Goal: Task Accomplishment & Management: Manage account settings

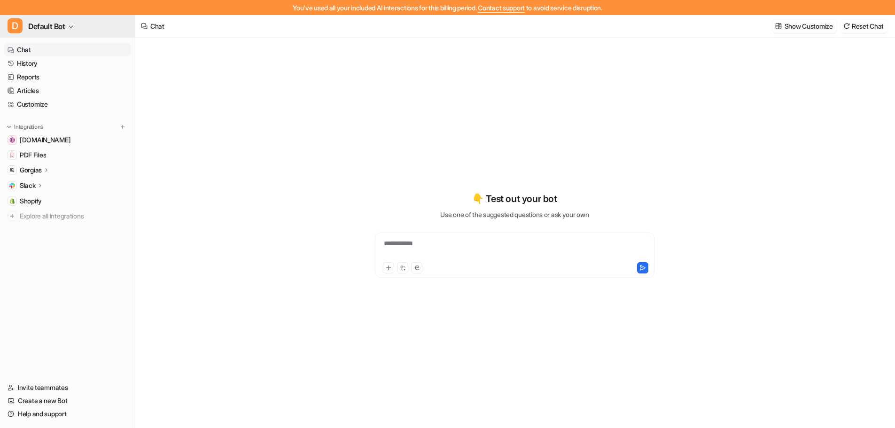
click at [70, 24] on icon "button" at bounding box center [71, 27] width 6 height 6
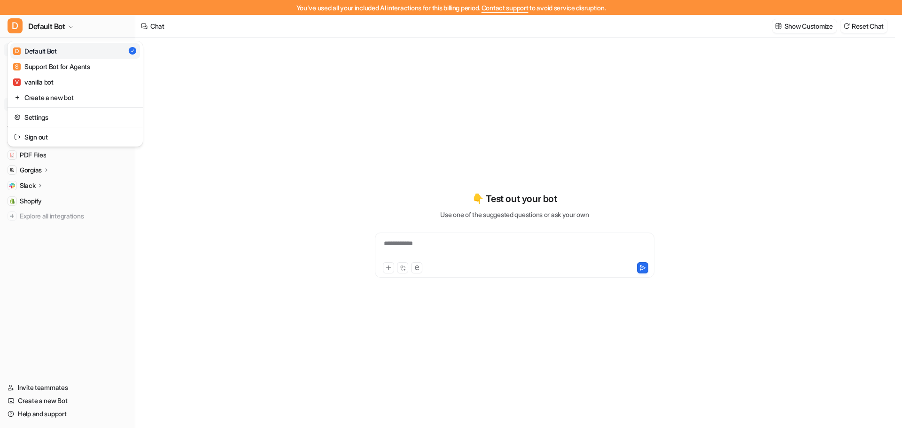
drag, startPoint x: 228, startPoint y: 149, endPoint x: 110, endPoint y: 103, distance: 126.4
click at [228, 149] on div "**********" at bounding box center [447, 214] width 895 height 428
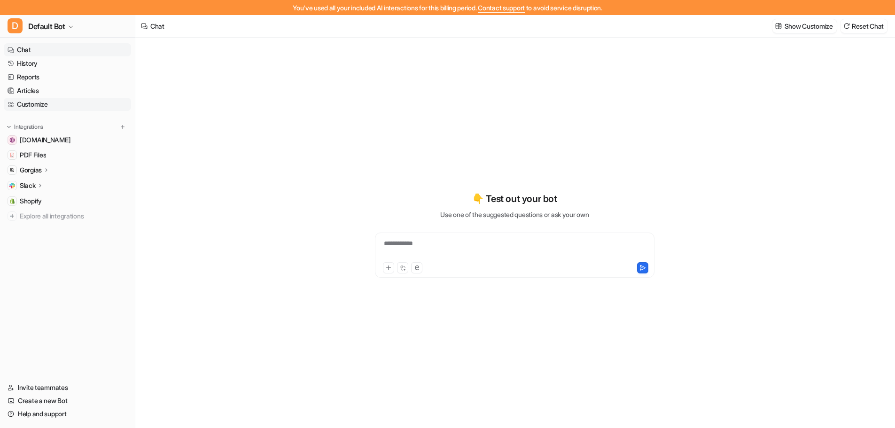
click at [46, 104] on link "Customize" at bounding box center [67, 104] width 127 height 13
click at [47, 103] on link "Customize" at bounding box center [67, 104] width 127 height 13
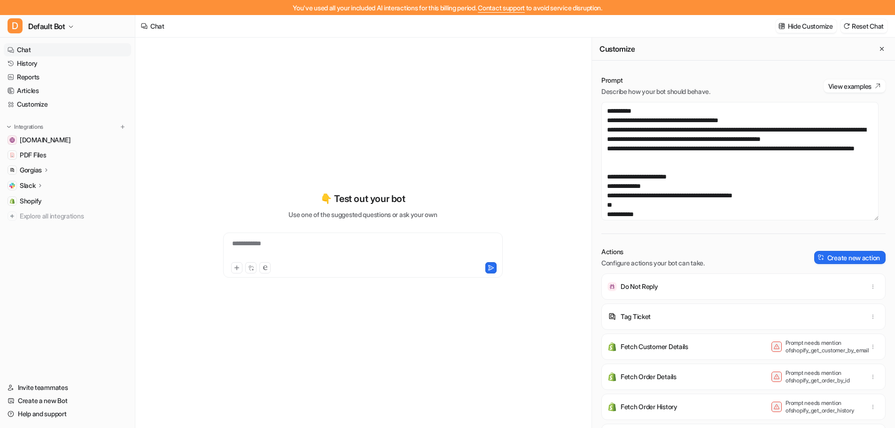
scroll to position [328, 0]
click at [779, 177] on textarea at bounding box center [740, 161] width 277 height 118
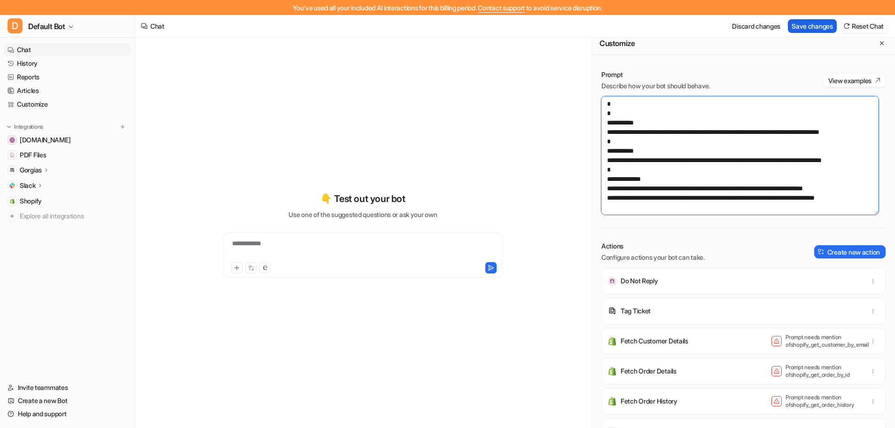
scroll to position [9, 0]
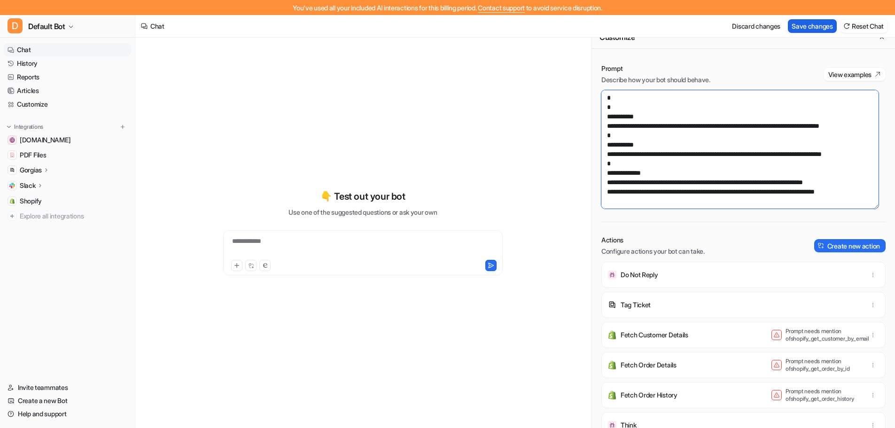
type textarea "**********"
click at [810, 22] on button "Save changes" at bounding box center [812, 26] width 49 height 14
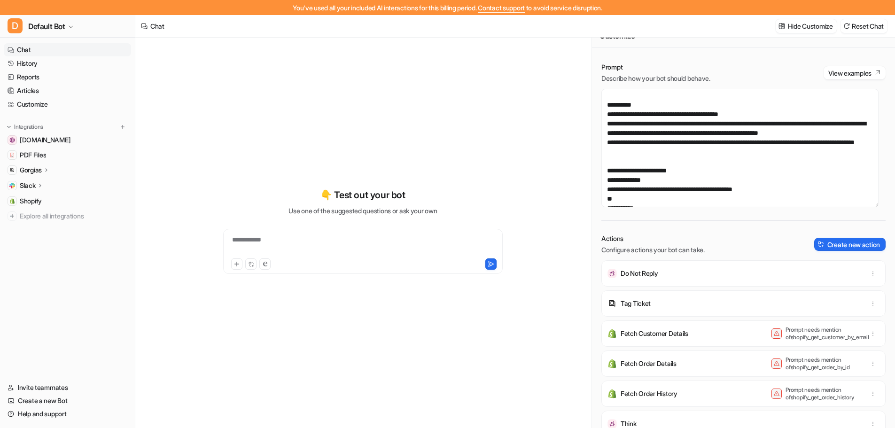
scroll to position [320, 0]
